Goal: Task Accomplishment & Management: Manage account settings

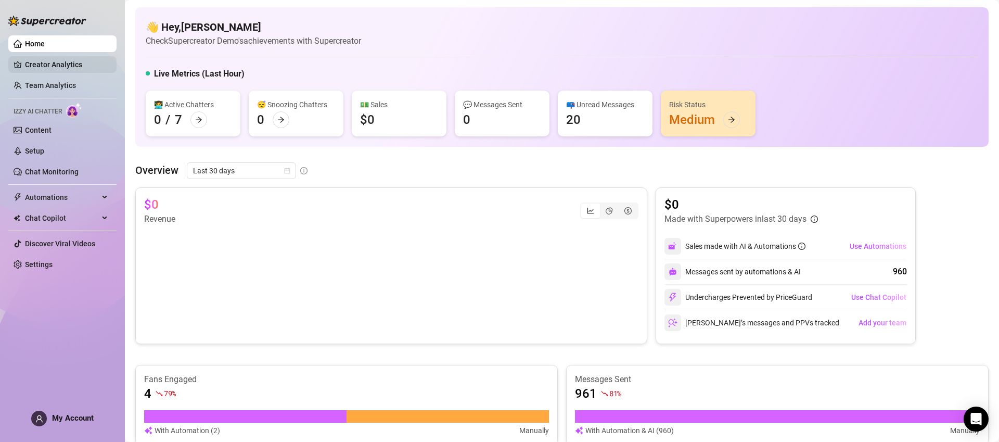
click at [69, 62] on link "Creator Analytics" at bounding box center [66, 64] width 83 height 17
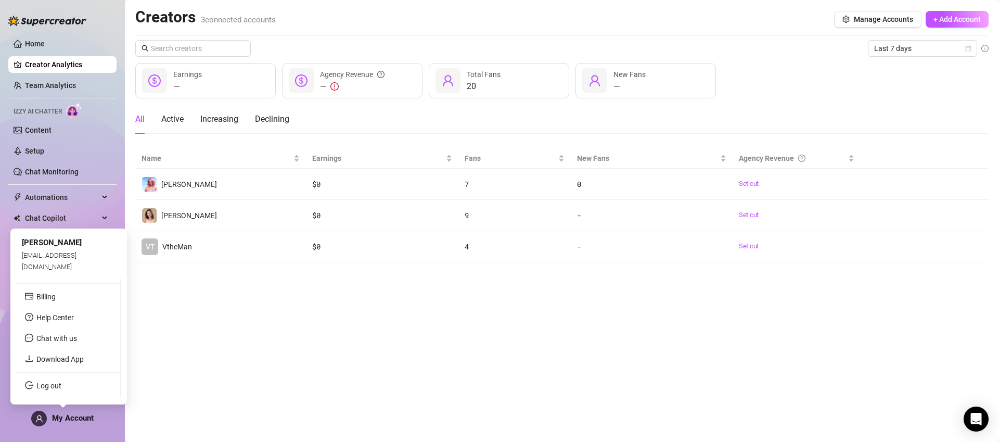
click at [73, 418] on span "My Account" at bounding box center [73, 417] width 42 height 9
click at [61, 383] on link "Log out" at bounding box center [48, 385] width 25 height 8
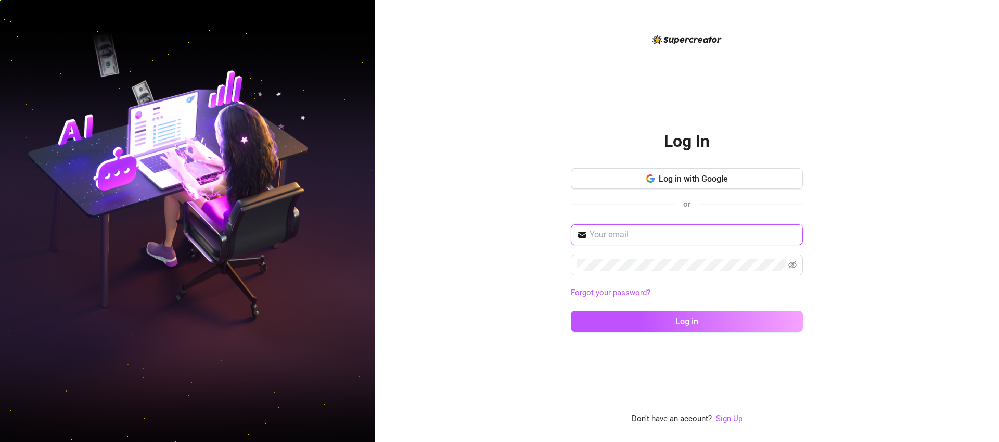
type input "josephoh2011@gmail.com"
click at [692, 99] on div "Log In Log in with Google or josephoh2011@gmail.com Forgot your password? Log i…" at bounding box center [687, 229] width 232 height 392
click at [679, 172] on button "Log in with Google" at bounding box center [687, 178] width 232 height 21
